Goal: Task Accomplishment & Management: Manage account settings

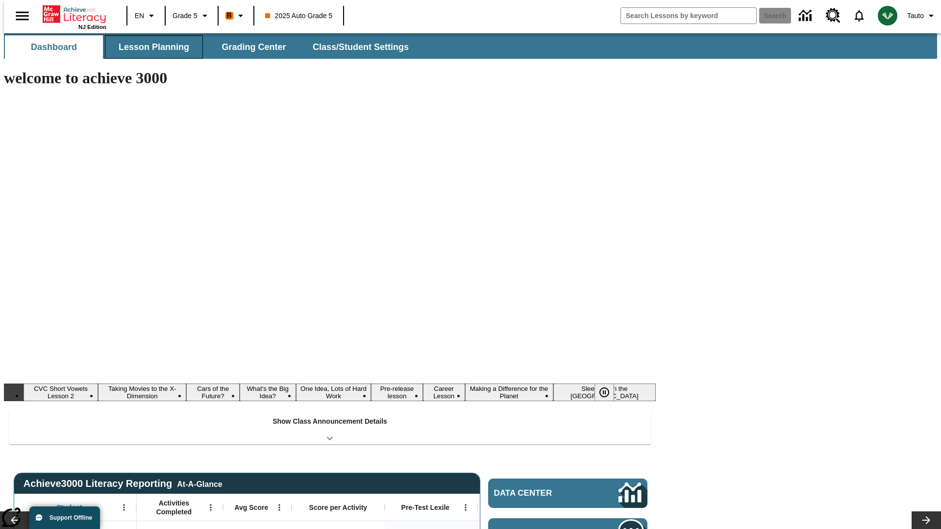
click at [150, 47] on button "Lesson Planning" at bounding box center [154, 47] width 98 height 24
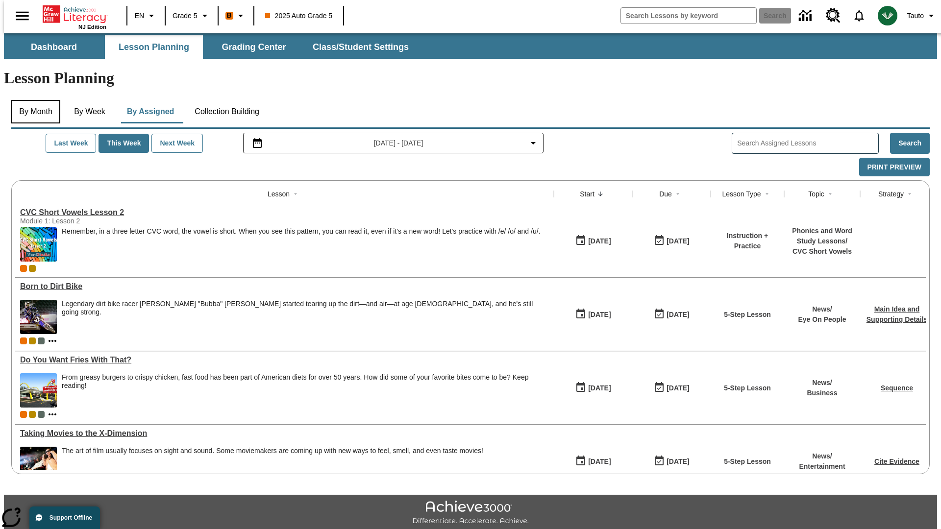
click at [33, 100] on button "By Month" at bounding box center [35, 112] width 49 height 24
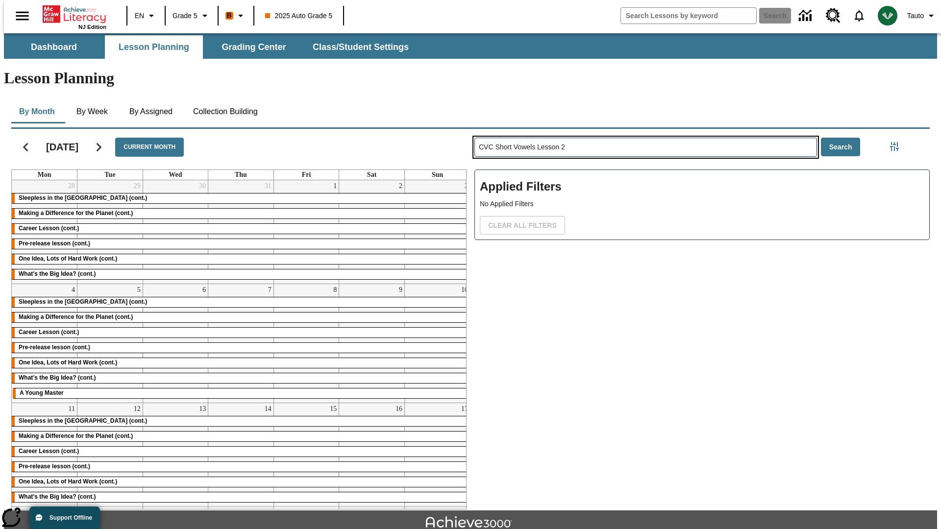
type input "CVC Short Vowels Lesson 2"
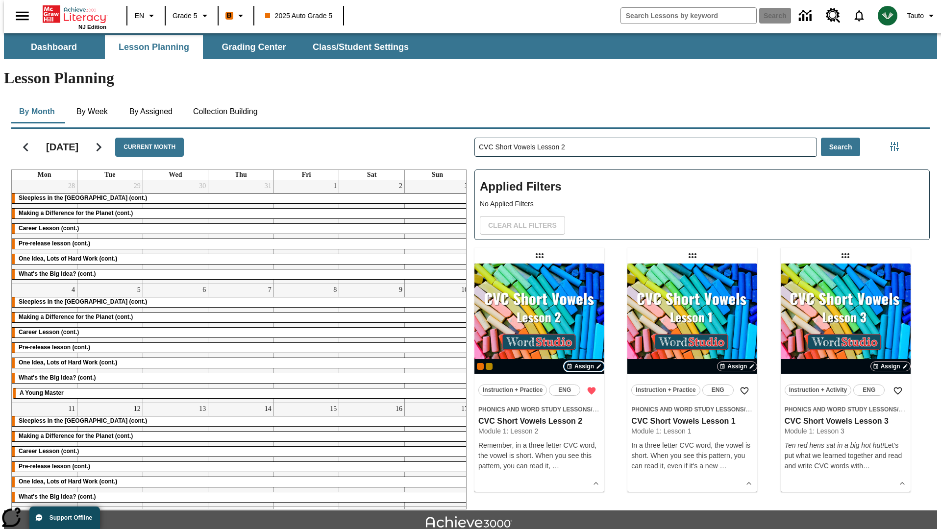
click at [584, 362] on span "Assign" at bounding box center [584, 366] width 20 height 9
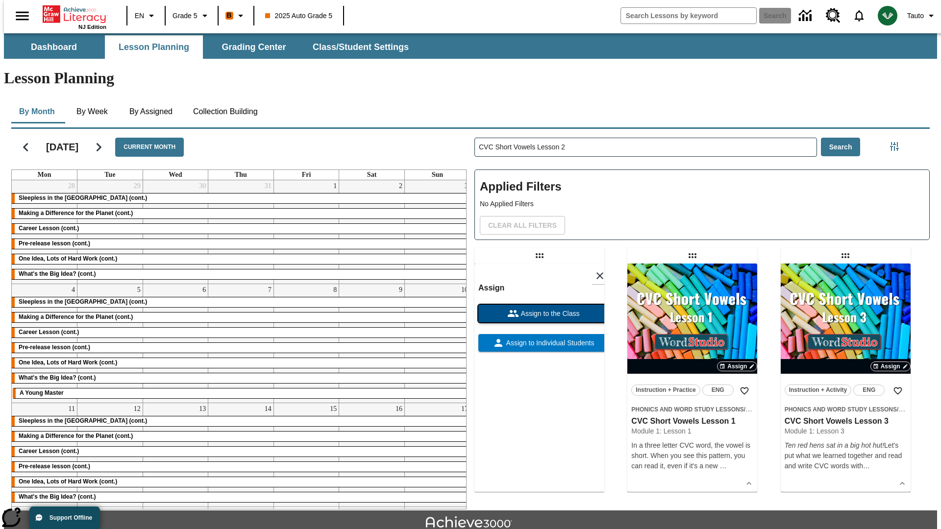
click at [539, 309] on span "Assign to the Class" at bounding box center [549, 314] width 61 height 10
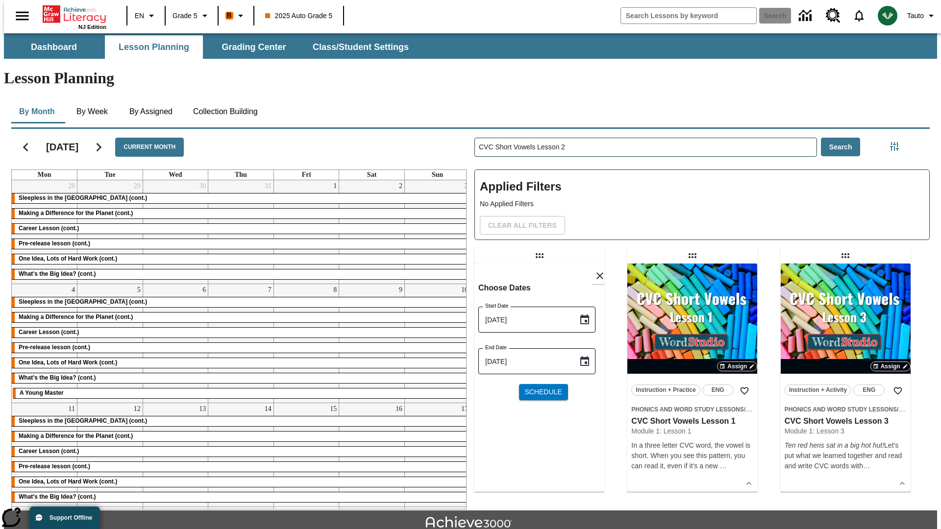
scroll to position [22, 0]
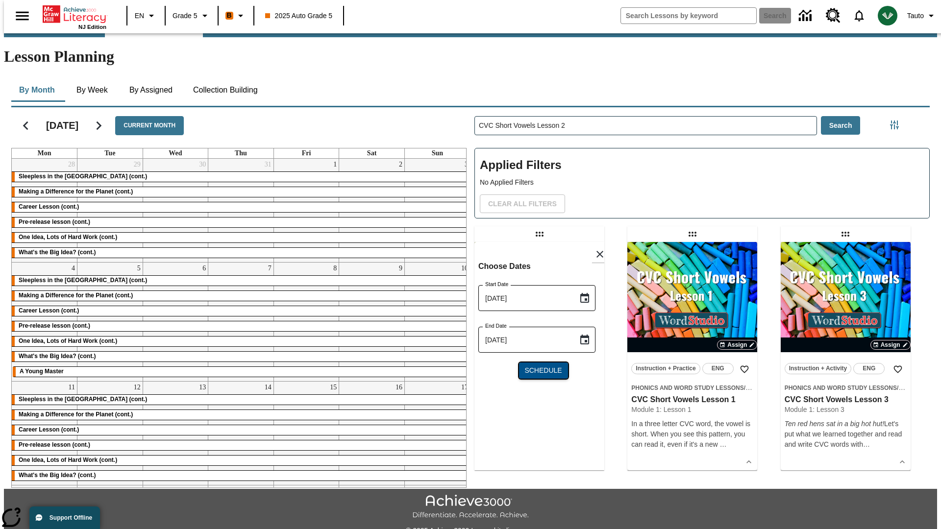
click at [539, 366] on span "Schedule" at bounding box center [542, 371] width 37 height 10
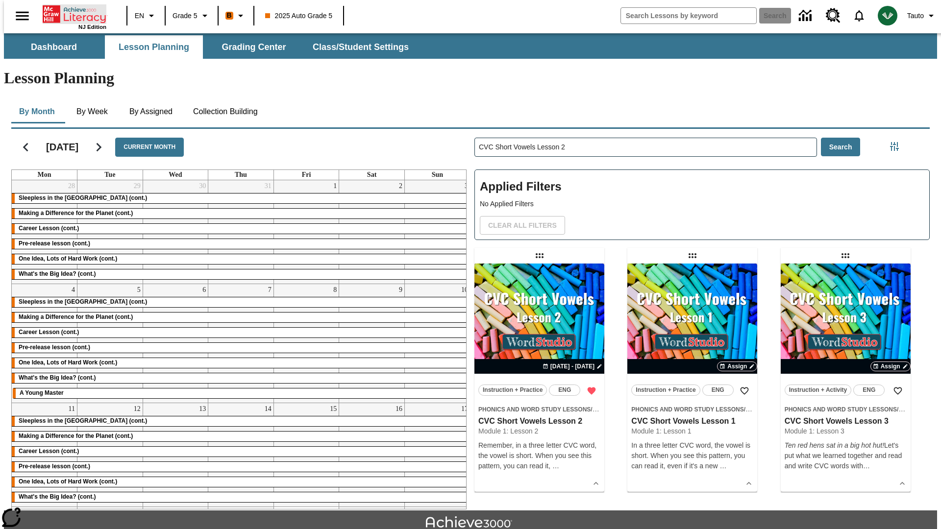
click at [71, 13] on icon "Home" at bounding box center [75, 14] width 65 height 20
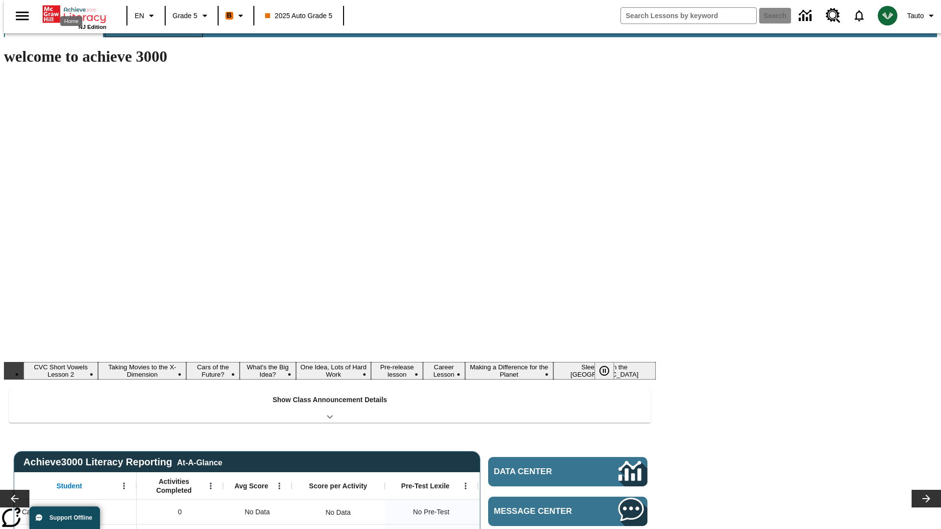
click at [150, 37] on button "Lesson Planning" at bounding box center [154, 26] width 98 height 24
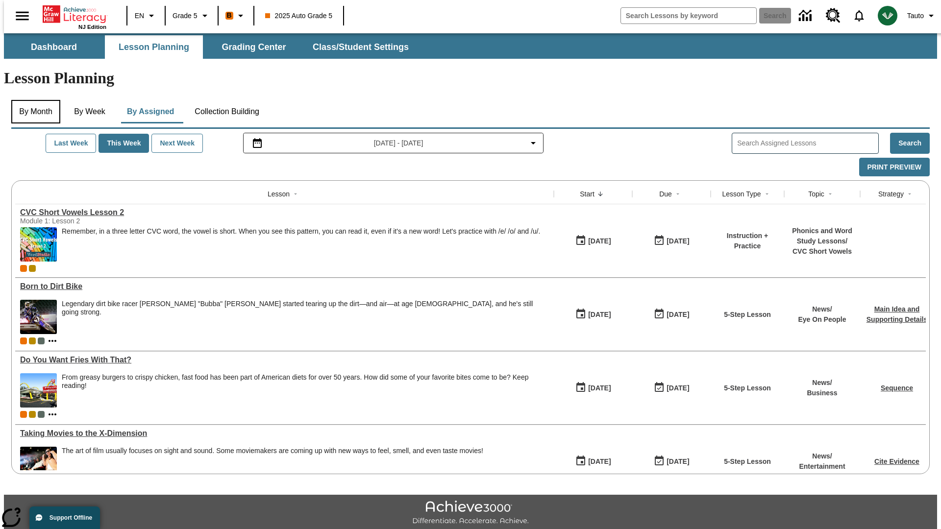
click at [33, 100] on button "By Month" at bounding box center [35, 112] width 49 height 24
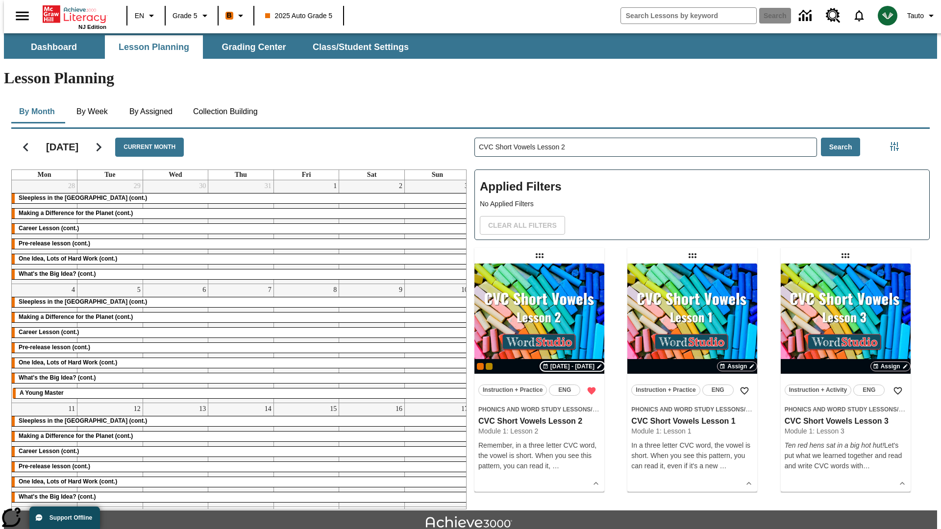
click at [573, 362] on span "[DATE] - [DATE]" at bounding box center [572, 366] width 44 height 9
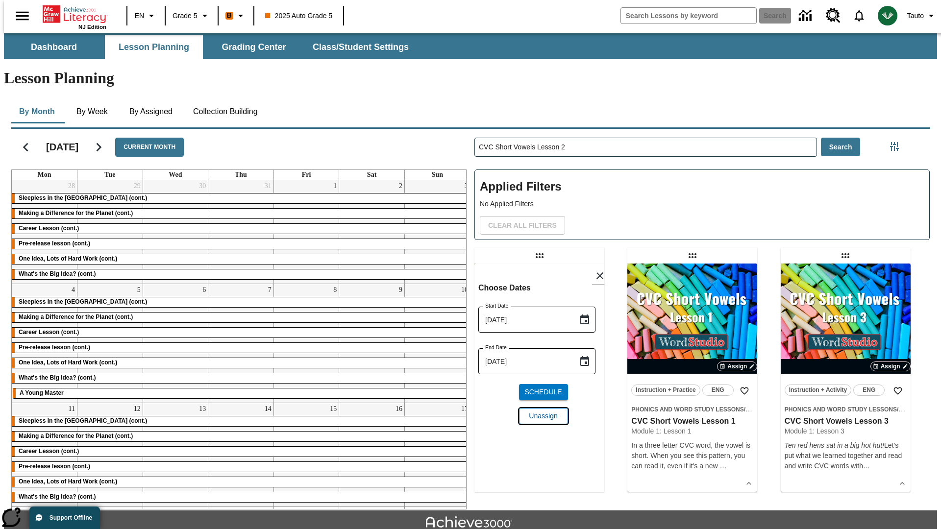
click at [539, 411] on span "Unassign" at bounding box center [543, 416] width 28 height 10
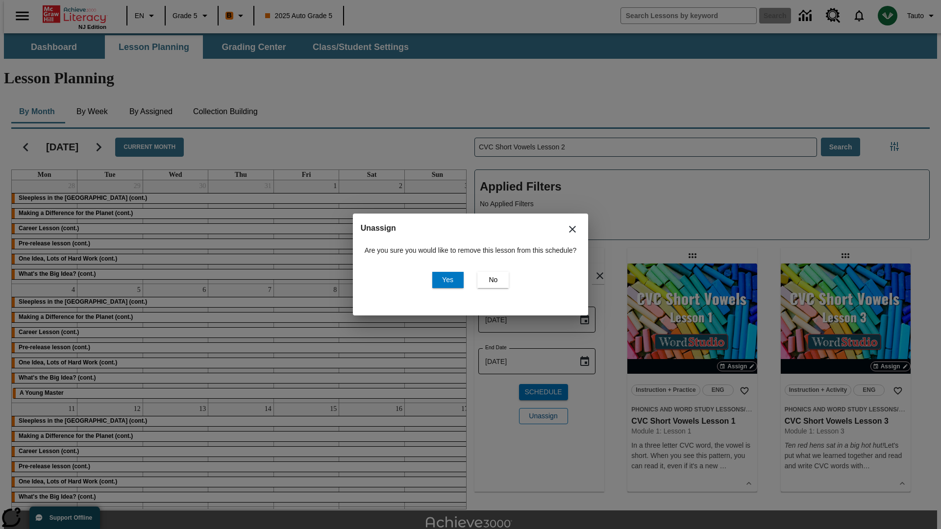
scroll to position [22, 0]
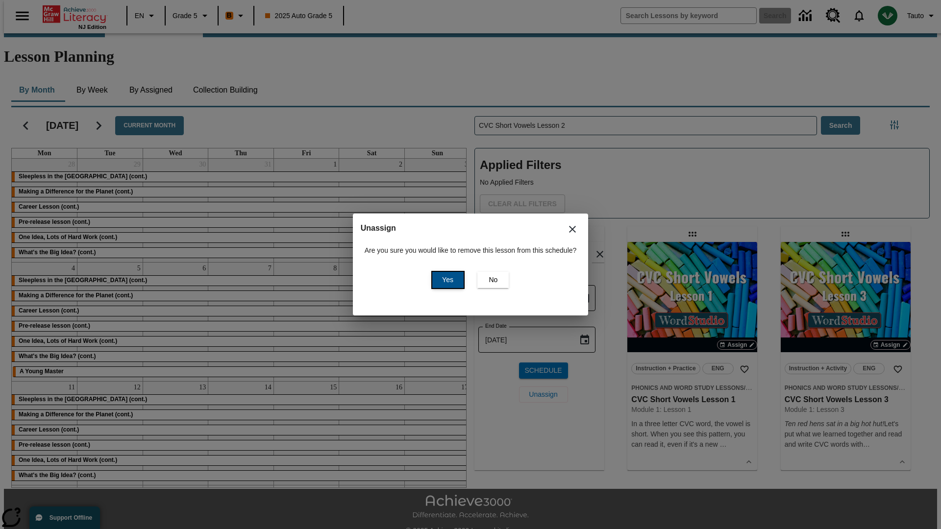
click at [446, 280] on span "Yes" at bounding box center [447, 280] width 11 height 10
